Goal: Information Seeking & Learning: Find specific page/section

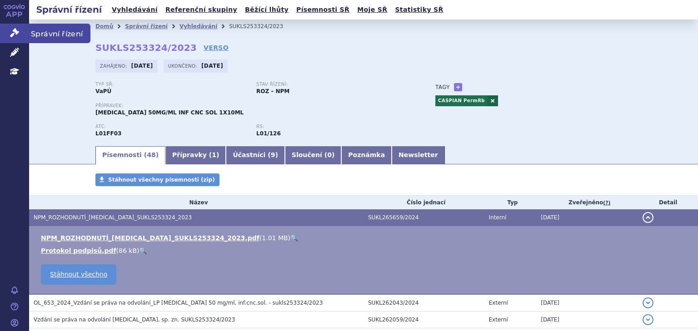
click at [11, 31] on icon at bounding box center [14, 32] width 9 height 9
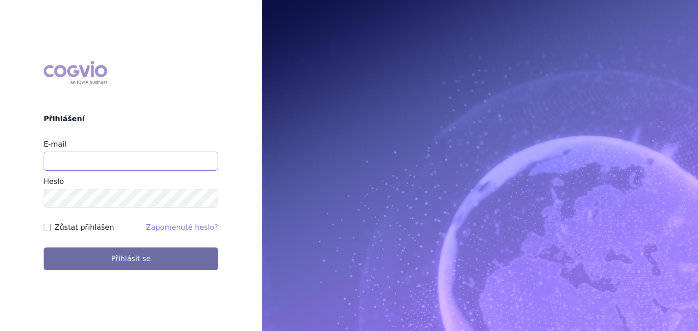
click at [99, 164] on input "E-mail" at bounding box center [131, 161] width 175 height 19
type input "vaclav.smekal@astrazeneca.com"
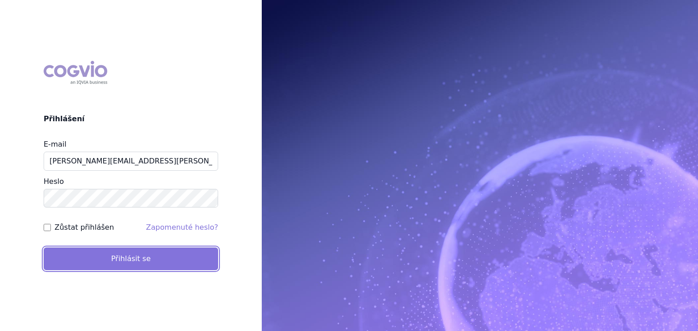
click at [92, 254] on button "Přihlásit se" at bounding box center [131, 259] width 175 height 23
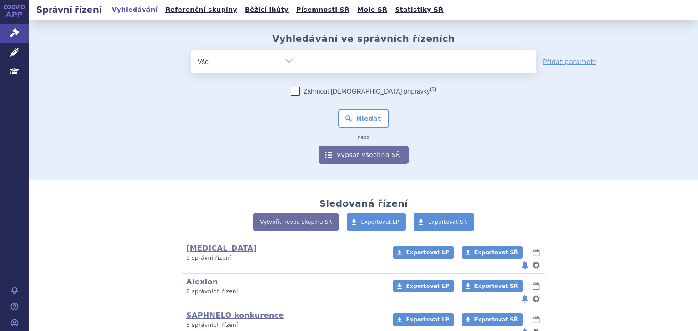
click at [331, 69] on ul at bounding box center [418, 59] width 236 height 19
click at [300, 69] on select at bounding box center [300, 61] width 0 height 23
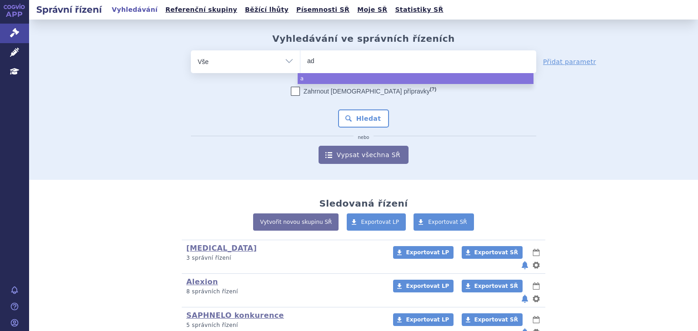
type input "adr"
type input "adria"
type input "adriat"
type input "adriatic"
select select "adriatic"
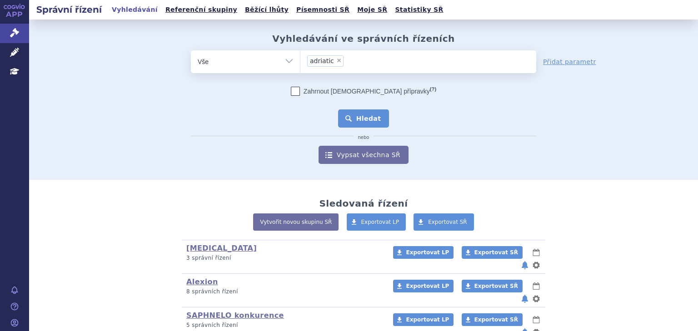
click at [376, 116] on button "Hledat" at bounding box center [363, 119] width 51 height 18
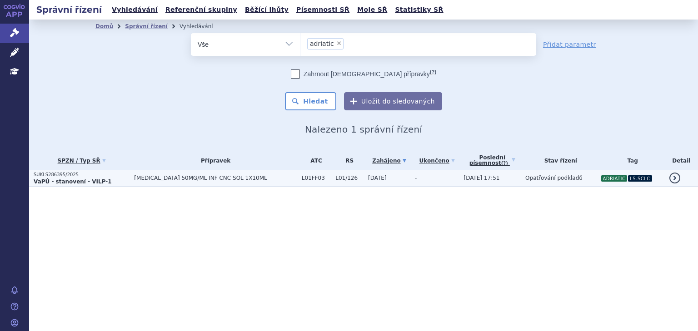
click at [418, 178] on td "-" at bounding box center [434, 178] width 49 height 17
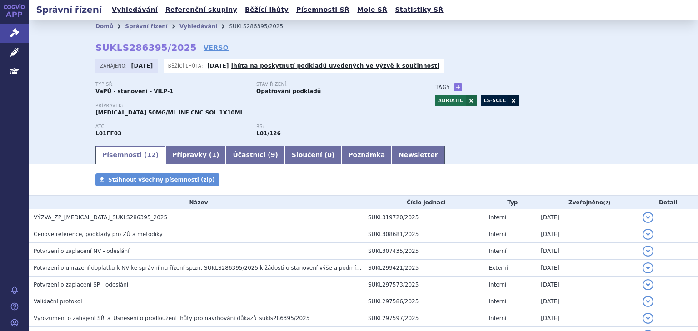
scroll to position [24, 0]
